Goal: Task Accomplishment & Management: Use online tool/utility

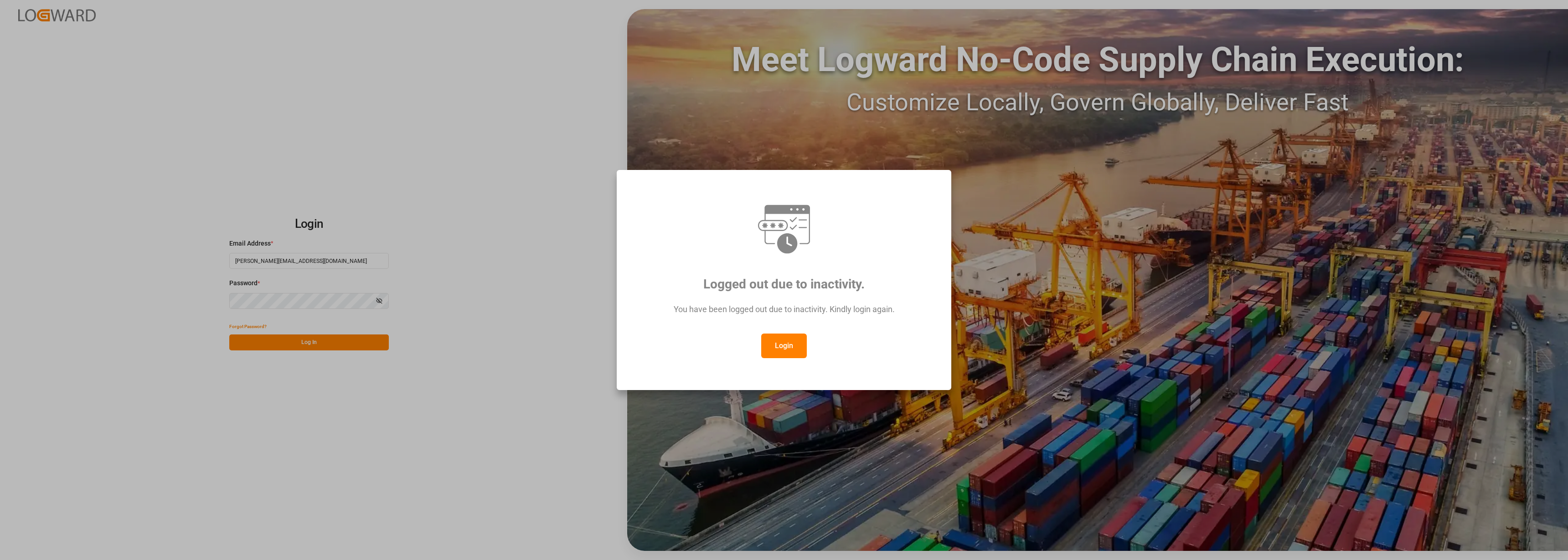
click at [772, 340] on button "Login" at bounding box center [784, 346] width 46 height 25
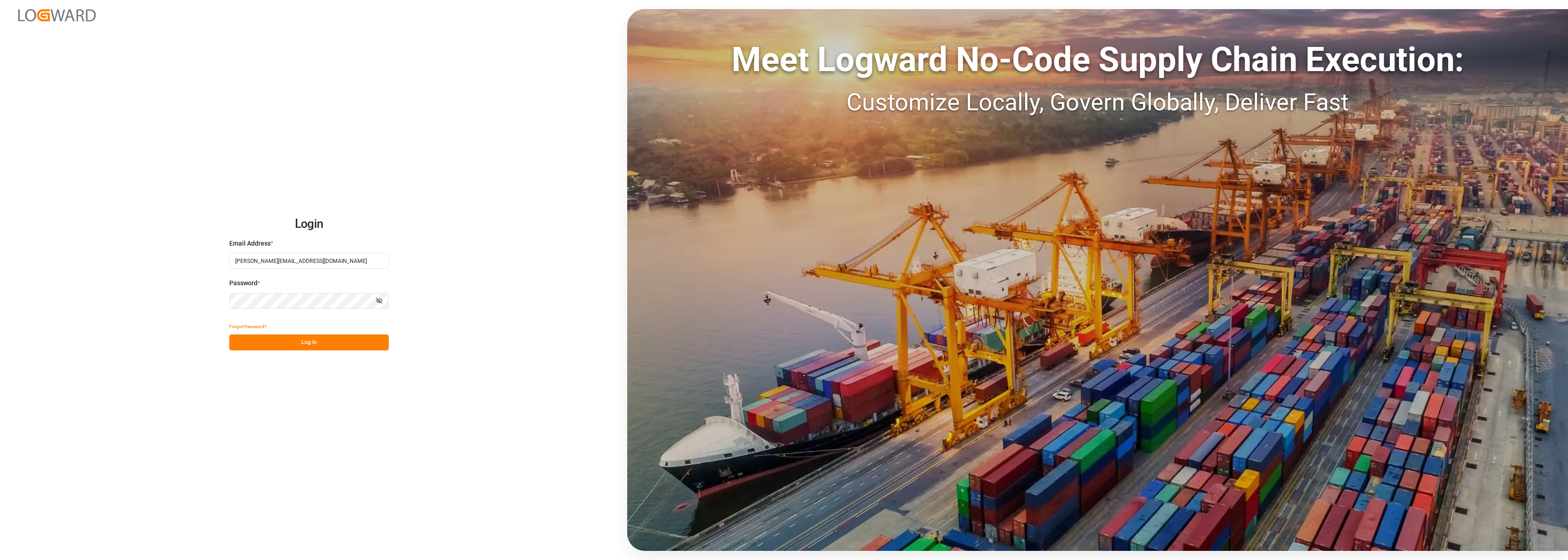
drag, startPoint x: 306, startPoint y: 340, endPoint x: 310, endPoint y: 348, distance: 8.9
click at [306, 341] on button "Log In" at bounding box center [309, 342] width 159 height 16
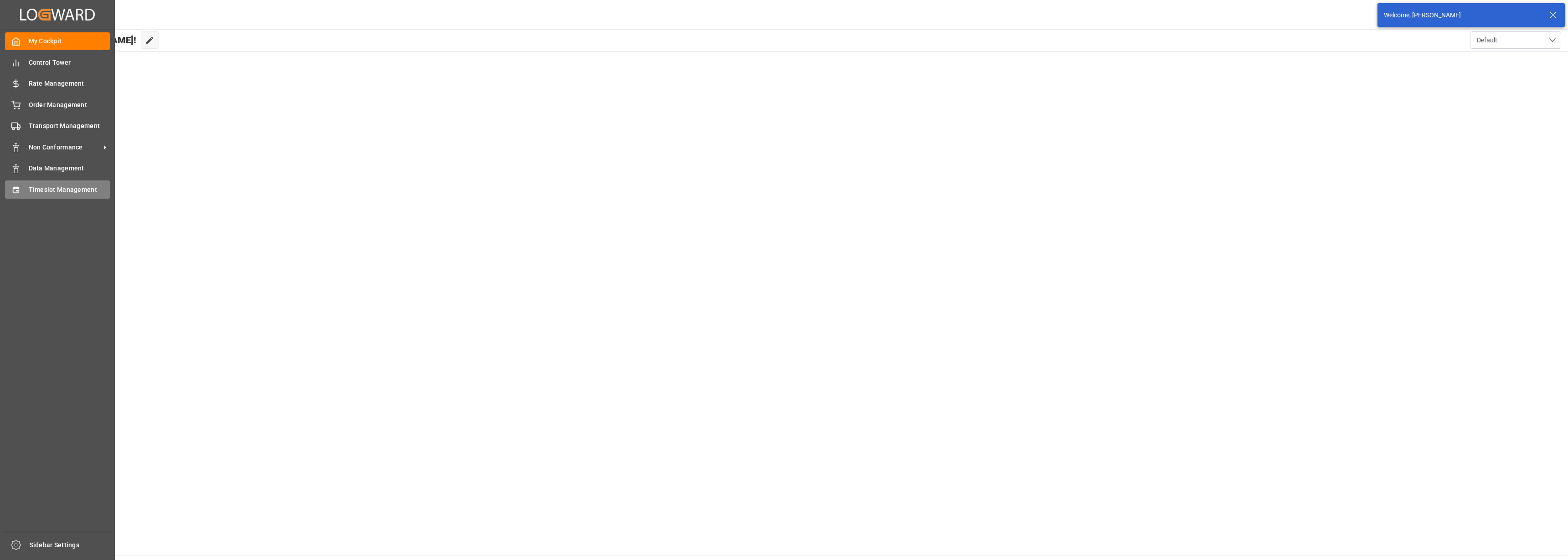
click at [24, 191] on div "Timeslot Management Timeslot Management" at bounding box center [57, 190] width 105 height 18
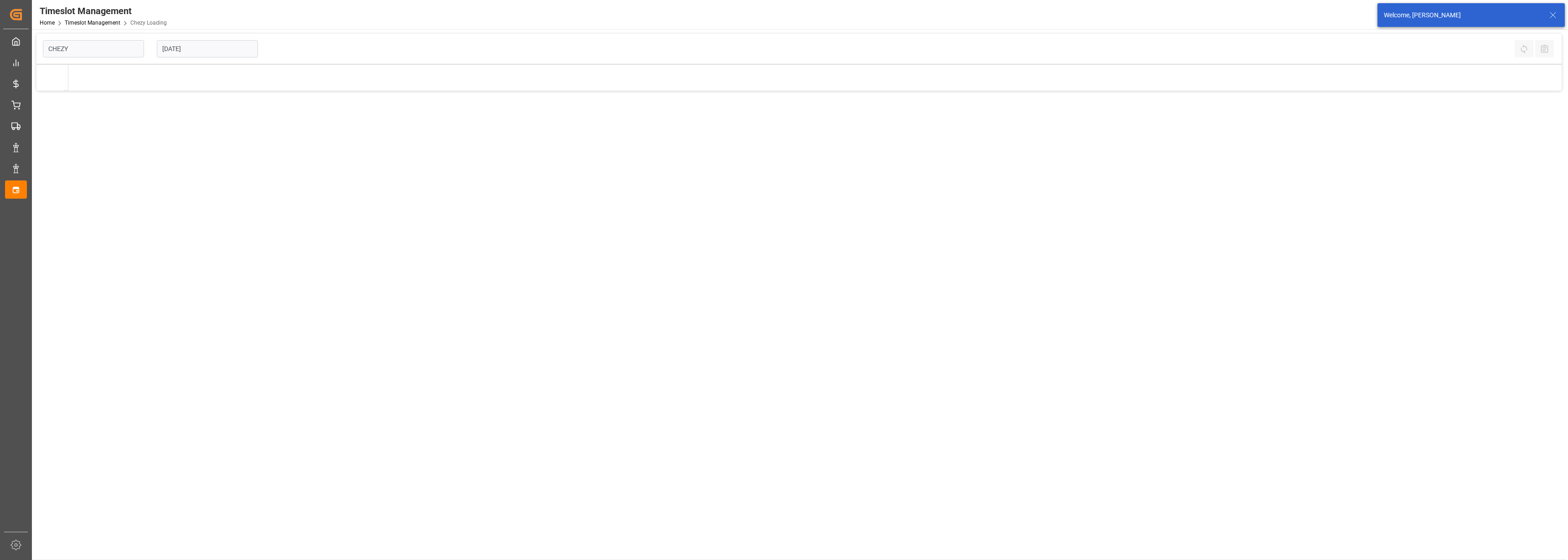
type input "Chezy Loading"
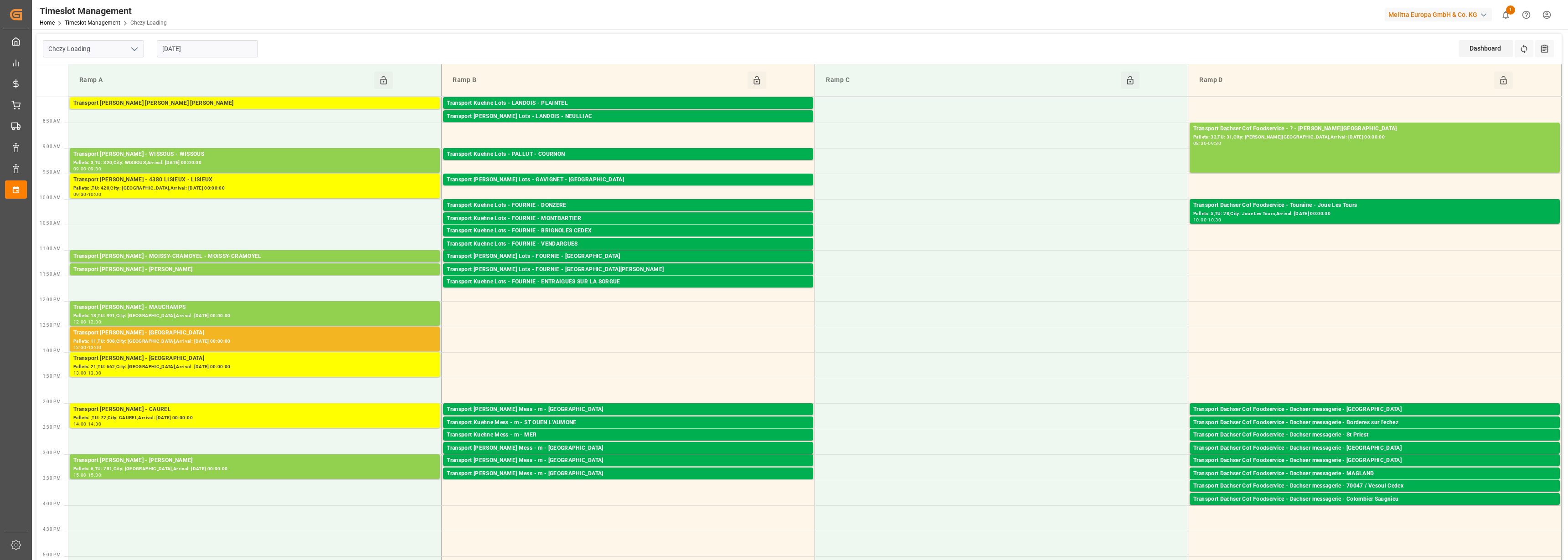
click at [174, 50] on input "[DATE]" at bounding box center [207, 48] width 101 height 17
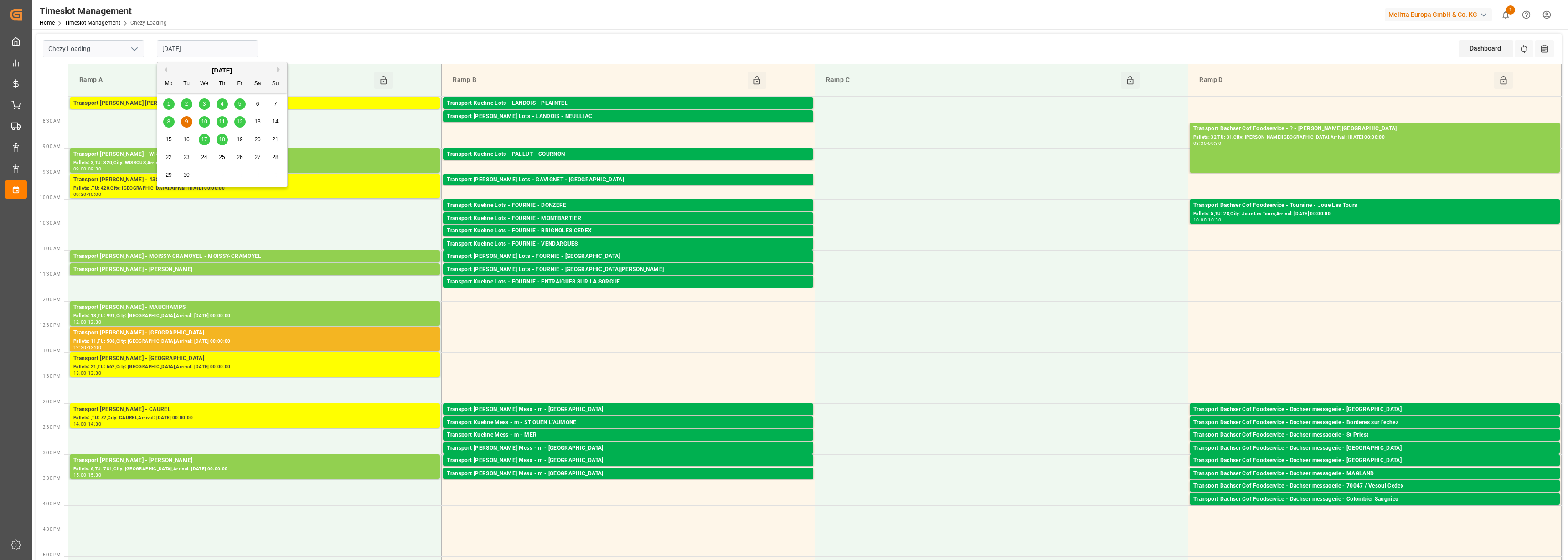
click at [206, 120] on span "10" at bounding box center [204, 121] width 6 height 6
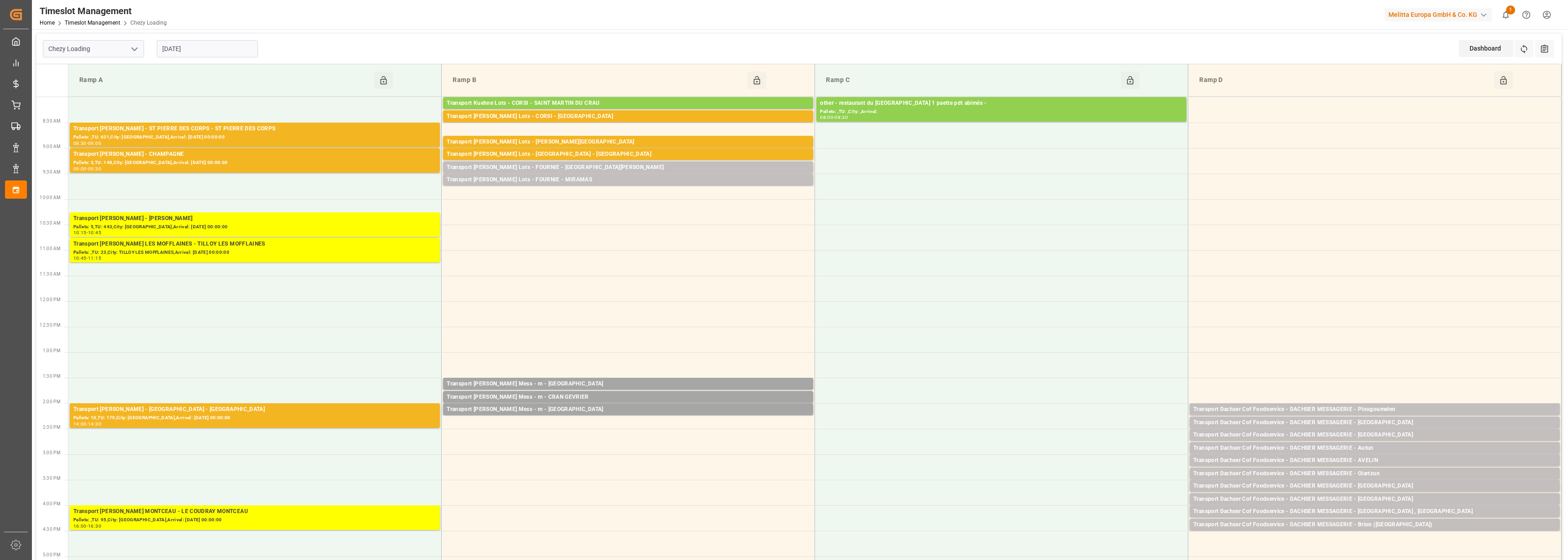
click at [188, 46] on input "[DATE]" at bounding box center [207, 48] width 101 height 17
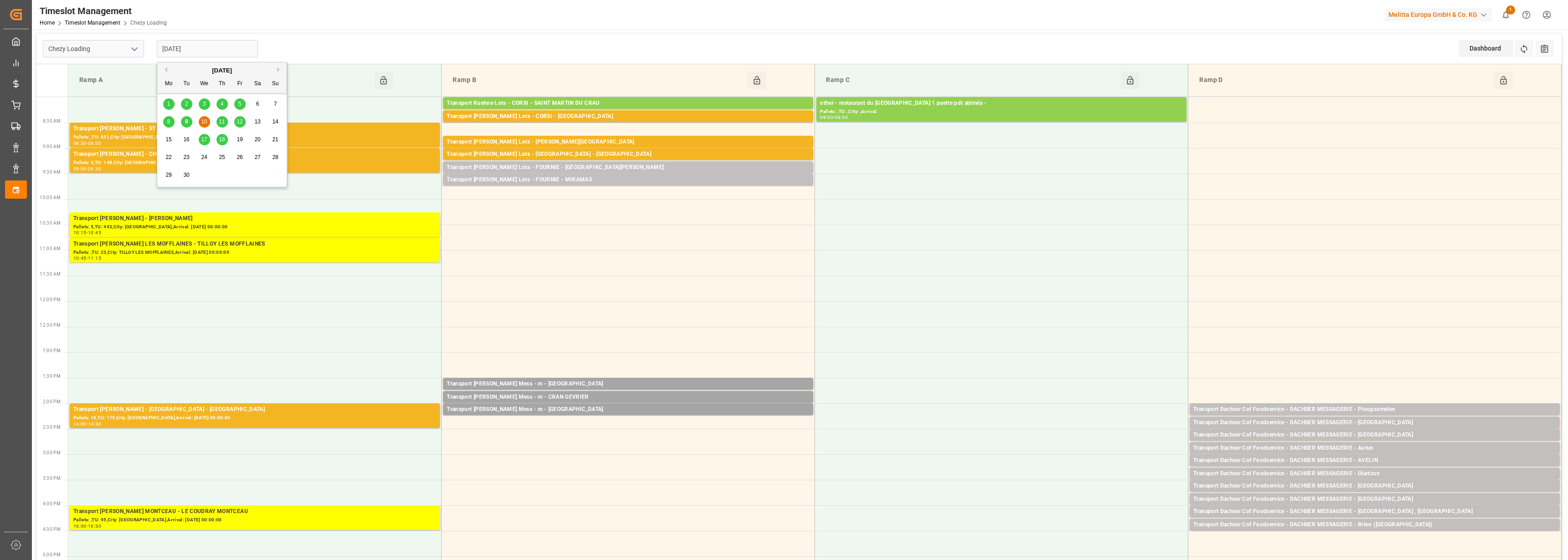
click at [187, 122] on span "9" at bounding box center [186, 121] width 3 height 6
type input "[DATE]"
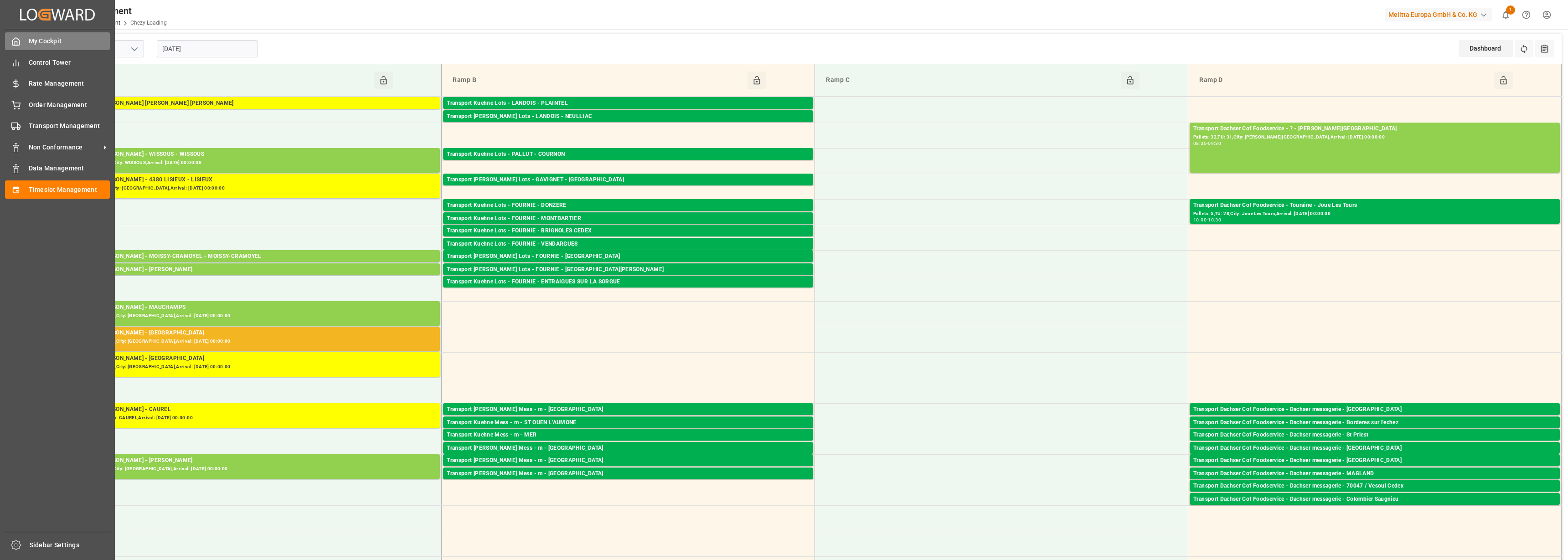
click at [21, 38] on div "My Cockpit My Cockpit" at bounding box center [57, 42] width 105 height 18
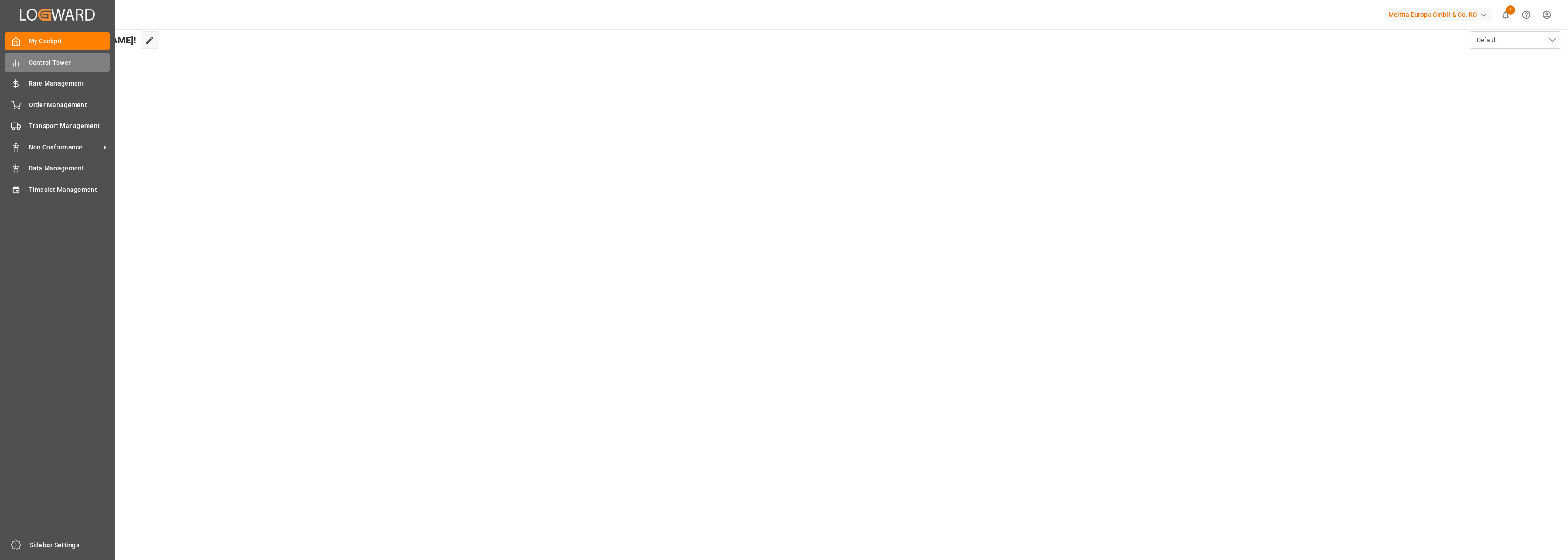
click at [22, 57] on div "Control Tower Control Tower" at bounding box center [57, 62] width 105 height 18
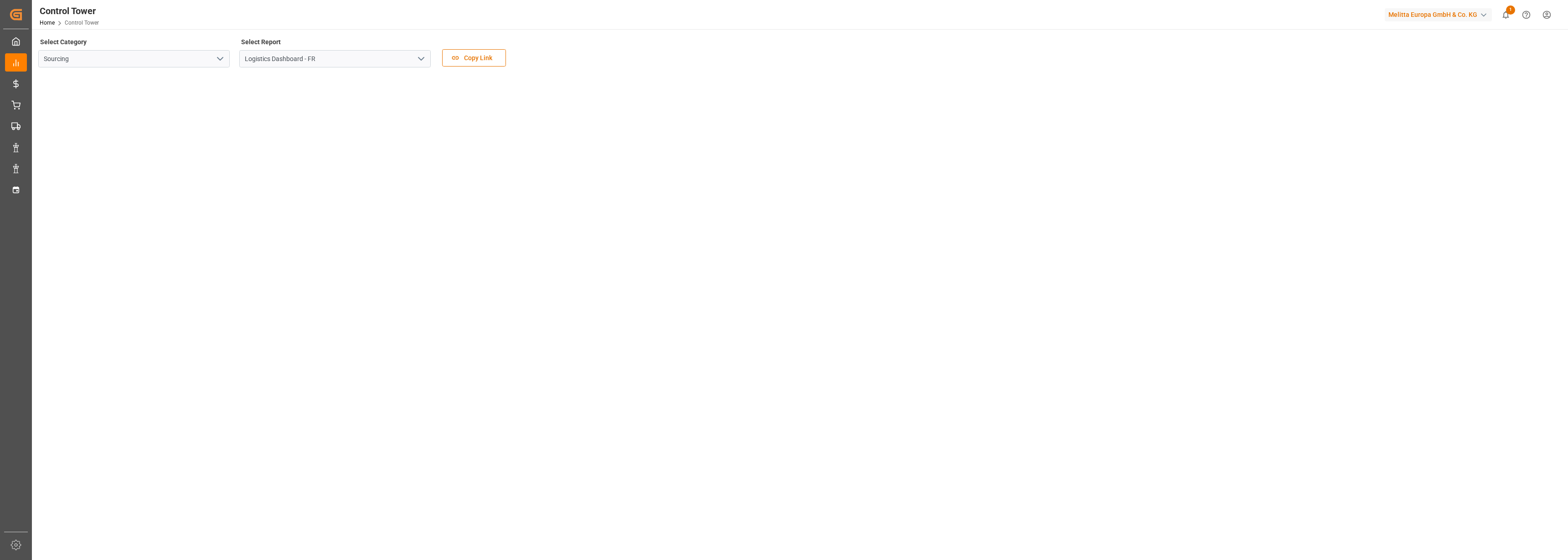
click at [418, 58] on icon "open menu" at bounding box center [421, 59] width 11 height 11
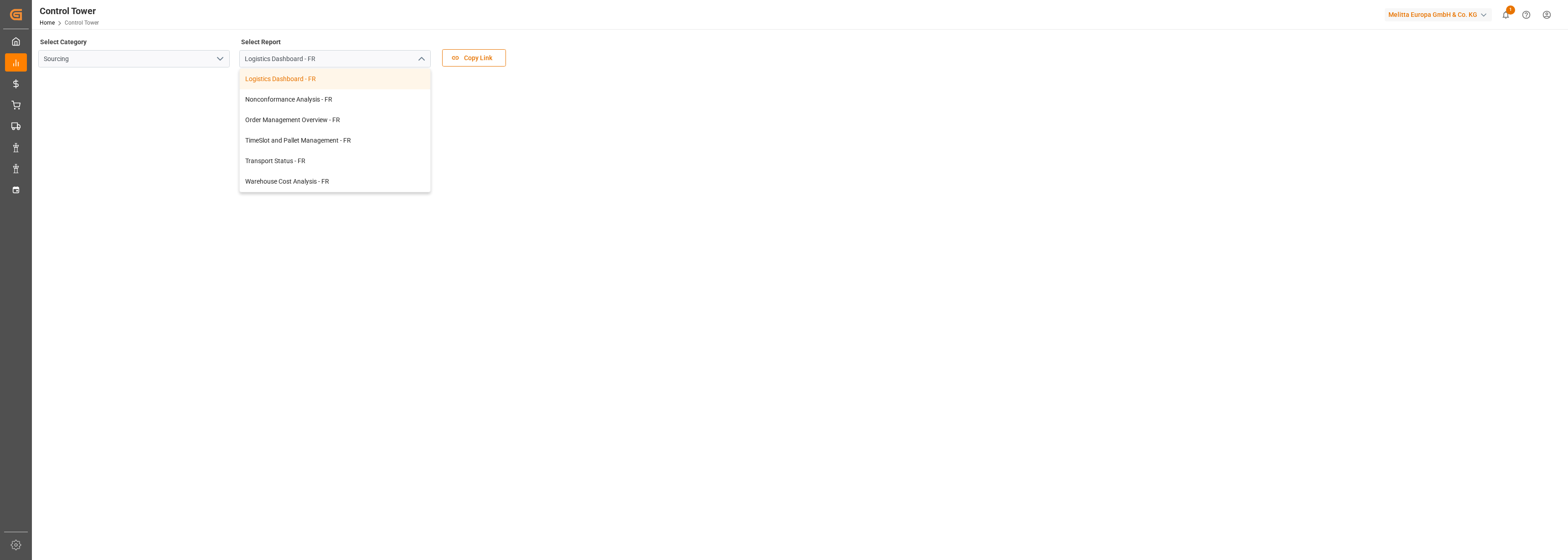
click at [277, 78] on div "Logistics Dashboard - FR" at bounding box center [335, 79] width 190 height 21
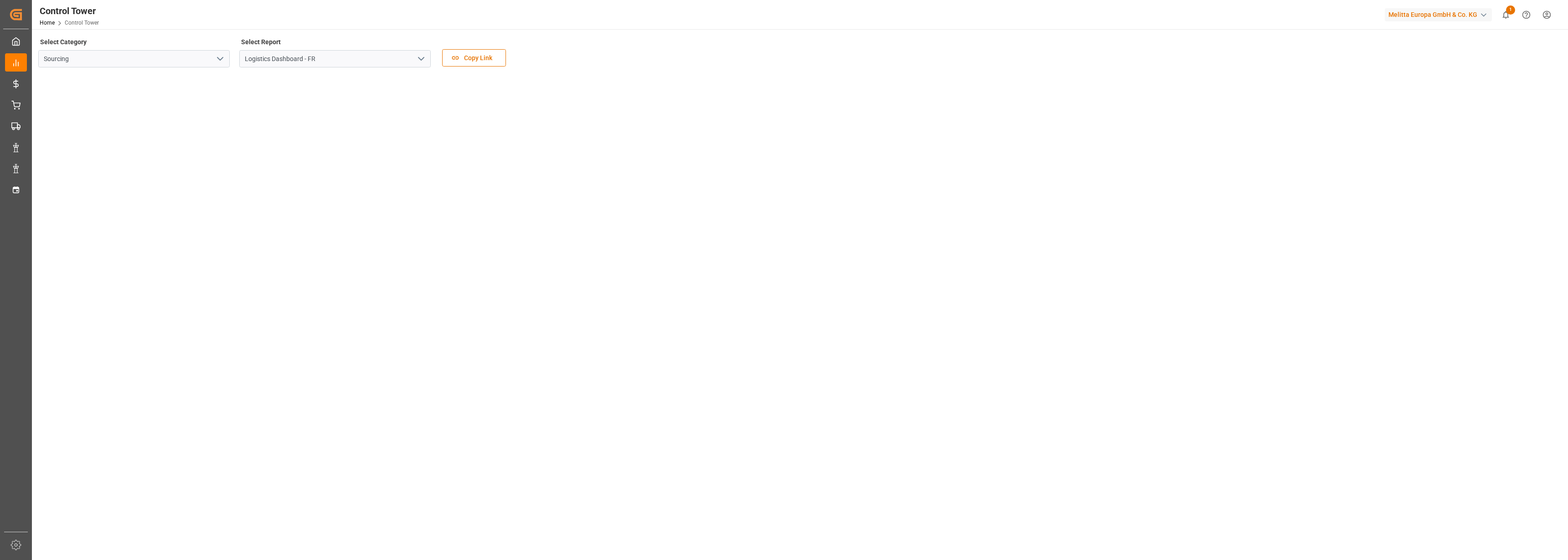
click at [425, 58] on icon "open menu" at bounding box center [421, 59] width 11 height 11
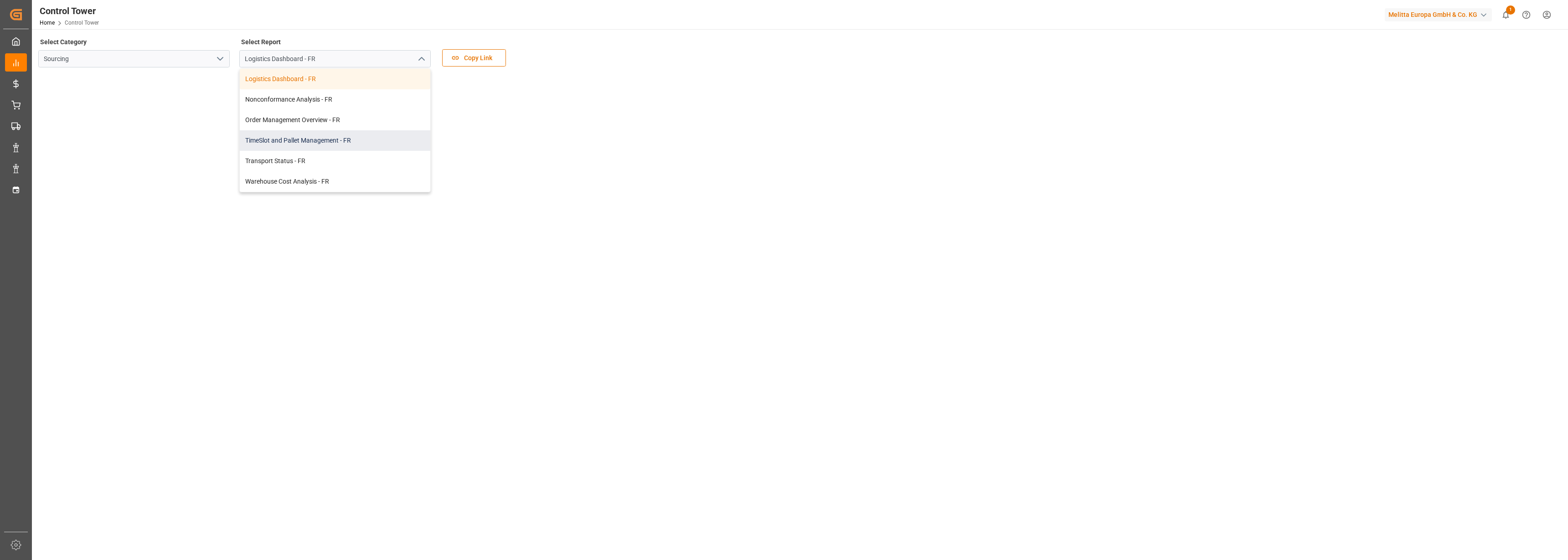
click at [292, 141] on div "TimeSlot and Pallet Management - FR" at bounding box center [335, 141] width 190 height 21
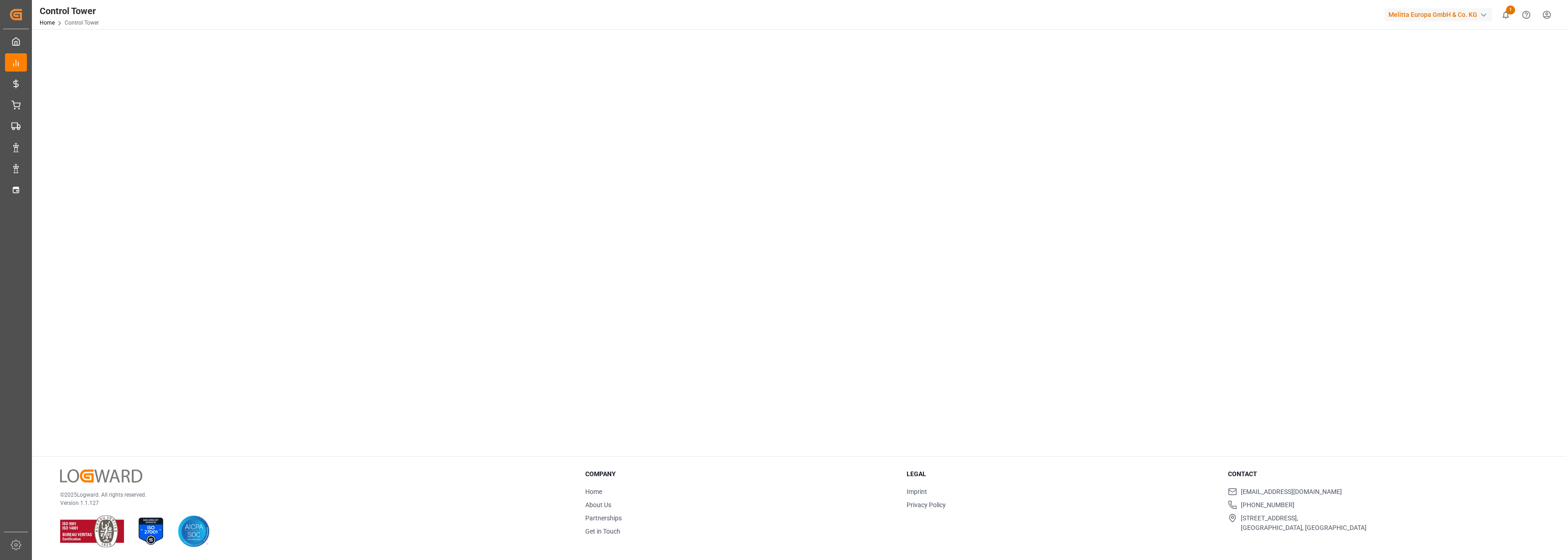
scroll to position [48, 0]
